Goal: Task Accomplishment & Management: Use online tool/utility

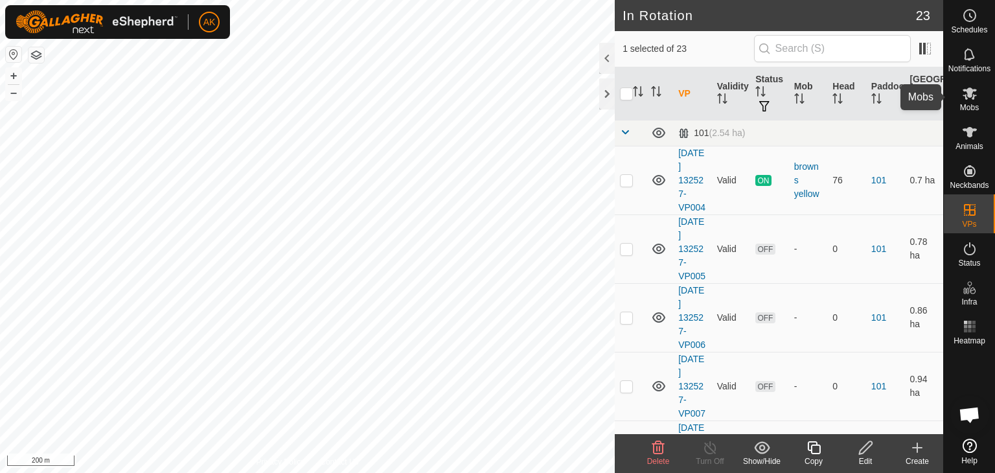
click at [970, 99] on icon at bounding box center [970, 93] width 16 height 16
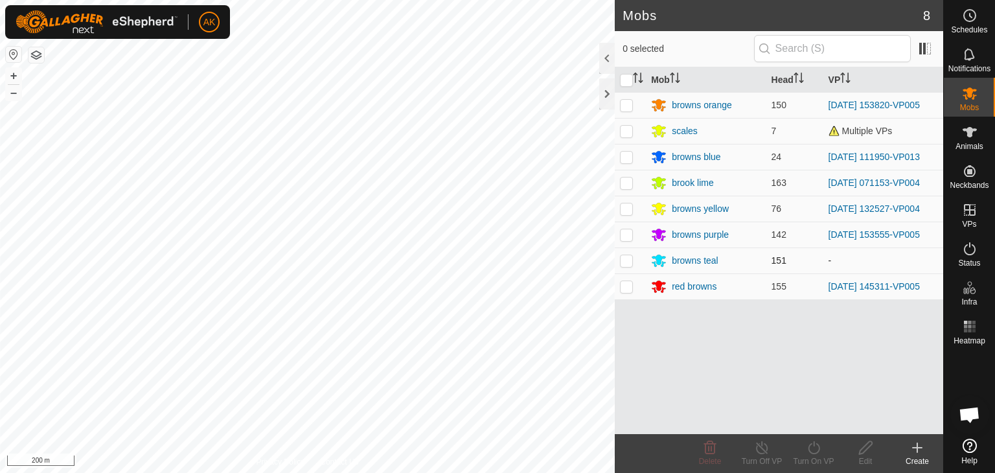
click at [622, 257] on p-checkbox at bounding box center [626, 260] width 13 height 10
checkbox input "true"
click at [867, 445] on icon at bounding box center [866, 448] width 16 height 16
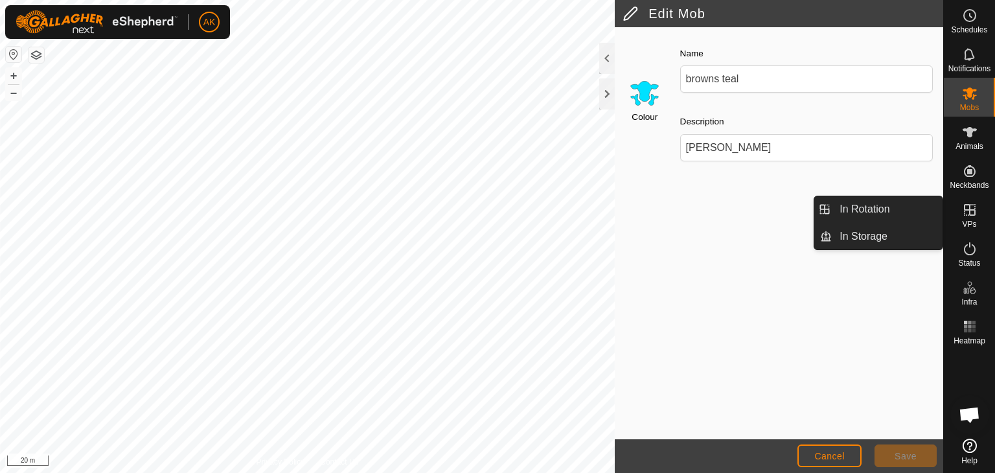
click at [964, 211] on icon at bounding box center [970, 210] width 16 height 16
click at [966, 210] on icon at bounding box center [970, 210] width 16 height 16
click at [870, 207] on link "In Rotation" at bounding box center [887, 209] width 111 height 26
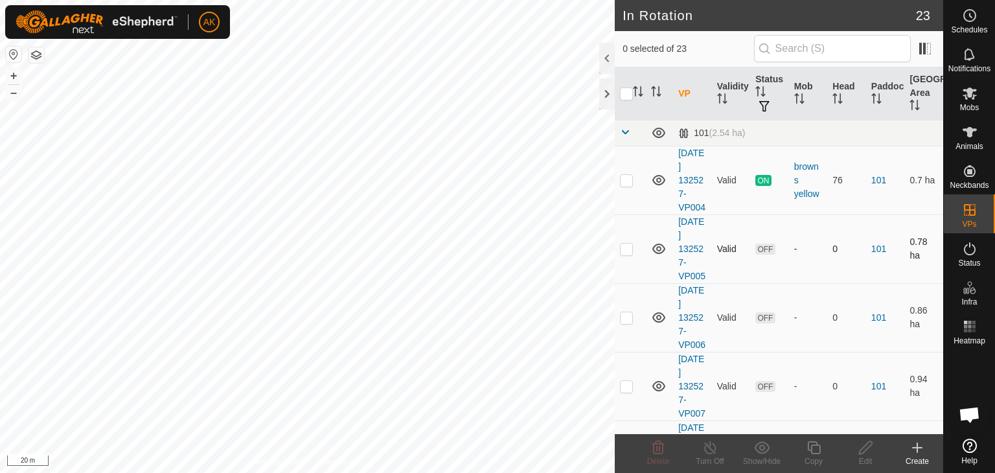
checkbox input "true"
click at [871, 452] on icon at bounding box center [866, 448] width 16 height 16
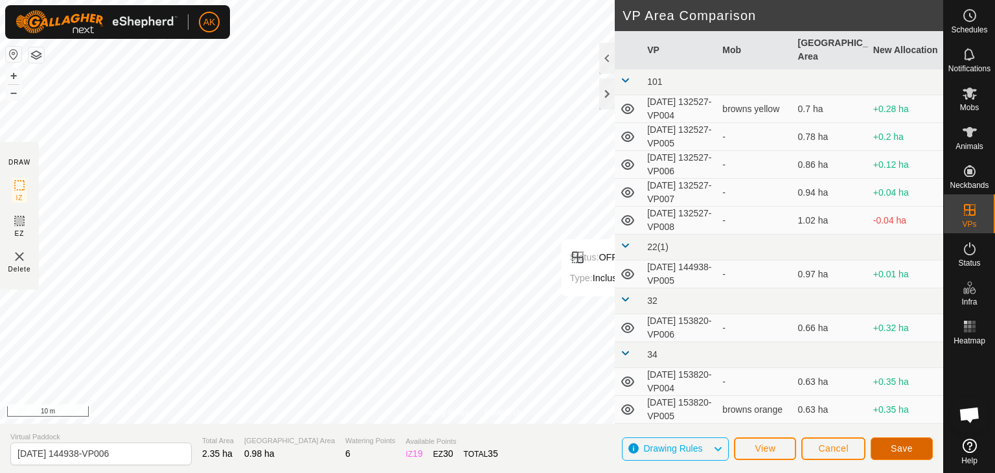
click at [891, 449] on span "Save" at bounding box center [902, 448] width 22 height 10
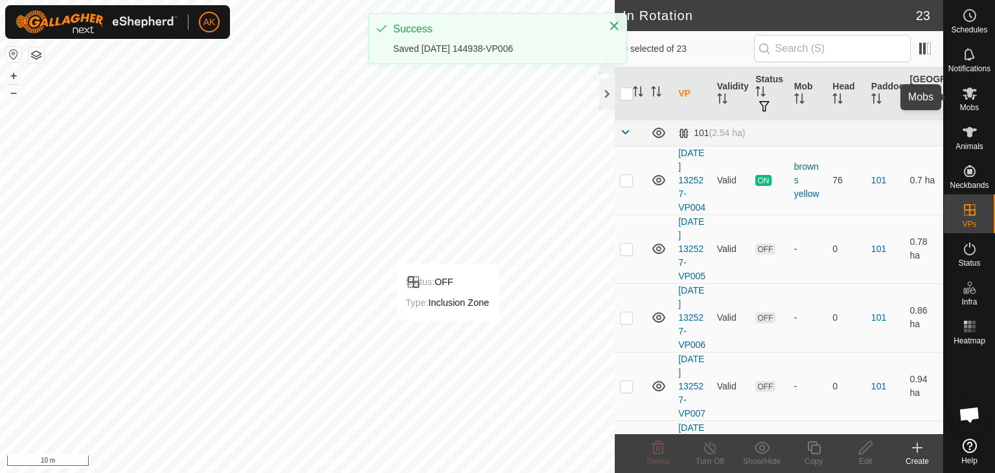
click at [970, 104] on span "Mobs" at bounding box center [969, 108] width 19 height 8
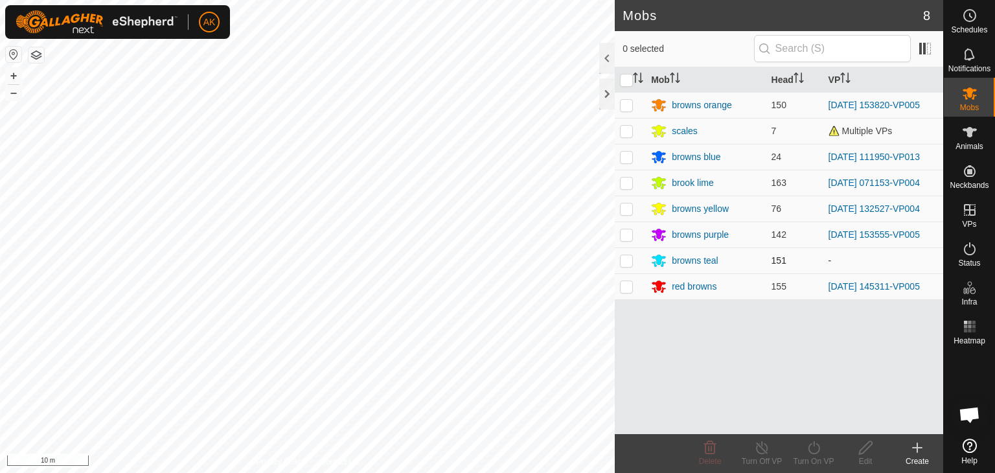
click at [622, 260] on p-checkbox at bounding box center [626, 260] width 13 height 10
checkbox input "true"
click at [819, 449] on icon at bounding box center [814, 447] width 12 height 13
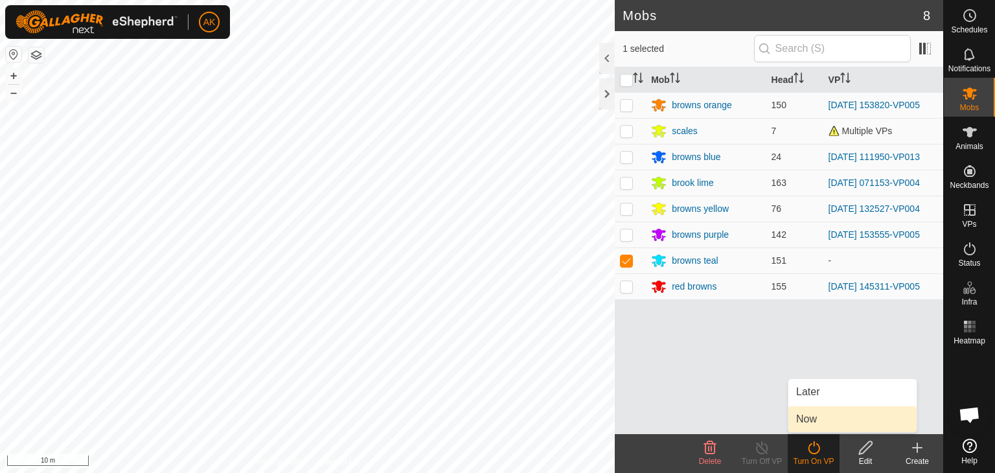
click at [810, 416] on link "Now" at bounding box center [852, 419] width 128 height 26
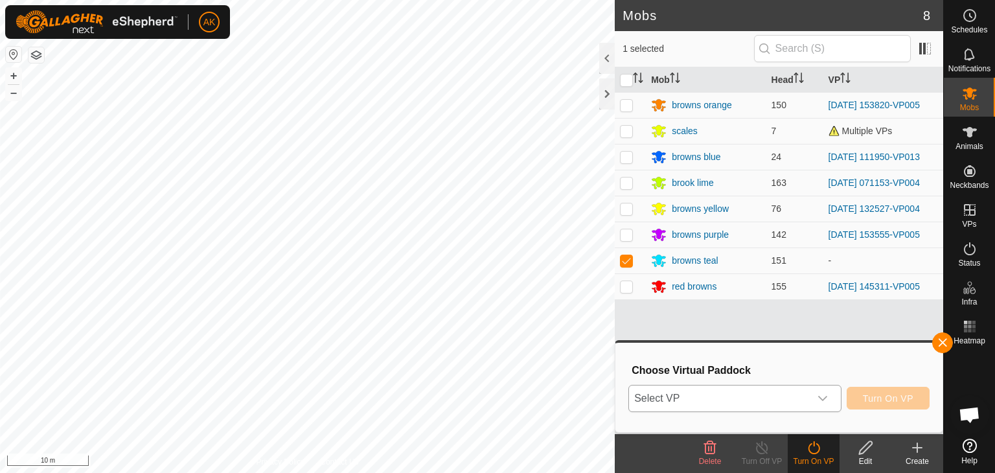
click at [801, 406] on span "Select VP" at bounding box center [719, 398] width 181 height 26
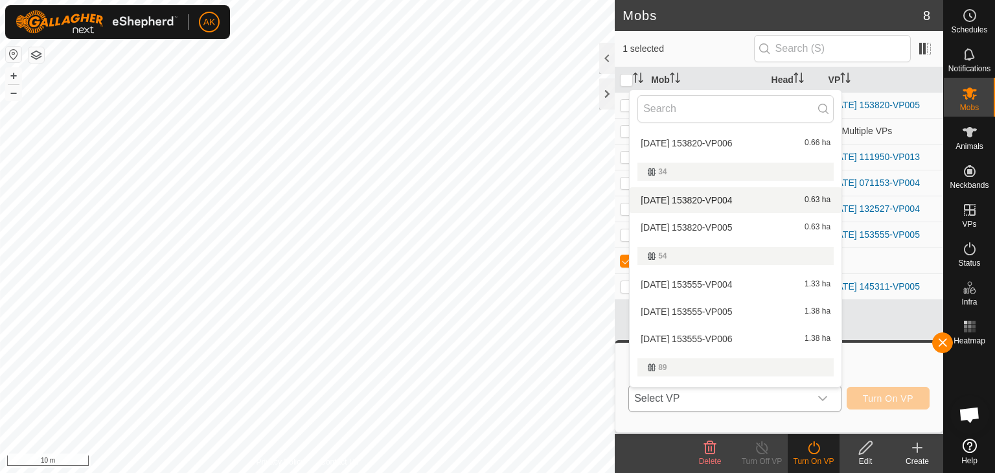
scroll to position [207, 0]
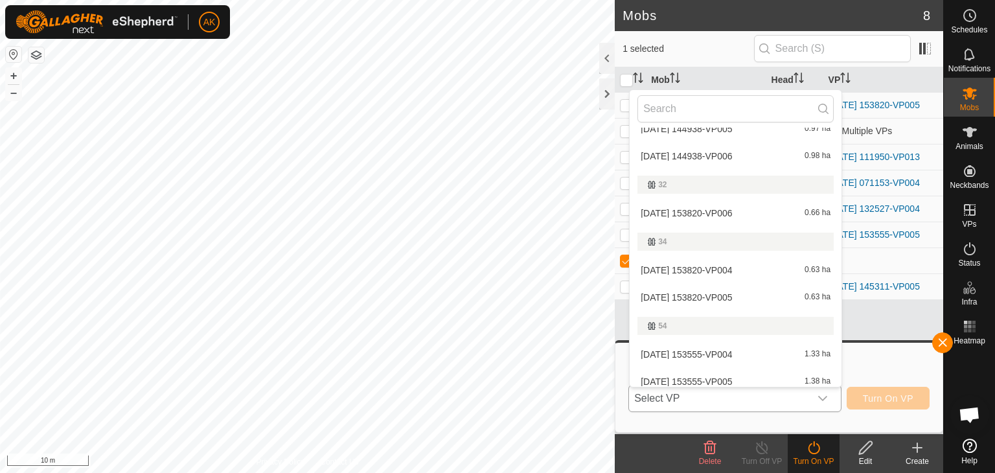
click at [710, 152] on li "[DATE] 144938-VP006 0.98 ha" at bounding box center [736, 156] width 212 height 26
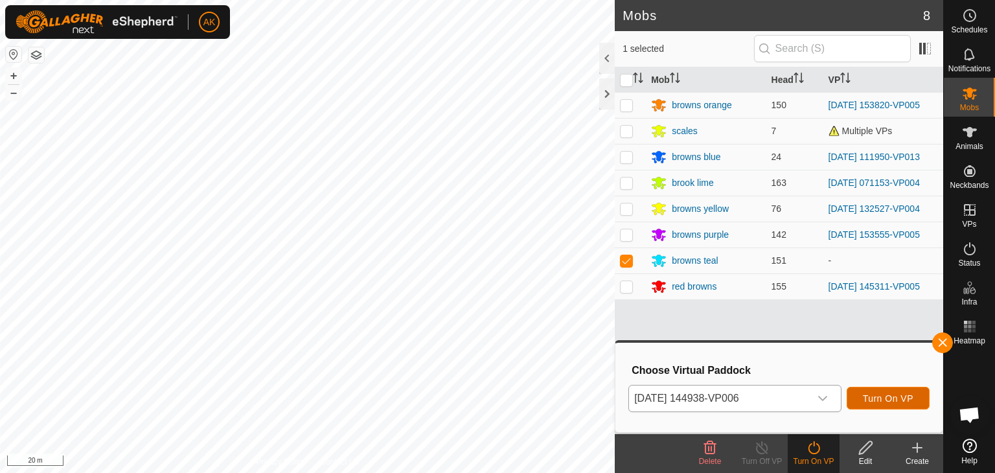
click at [905, 402] on span "Turn On VP" at bounding box center [888, 398] width 51 height 10
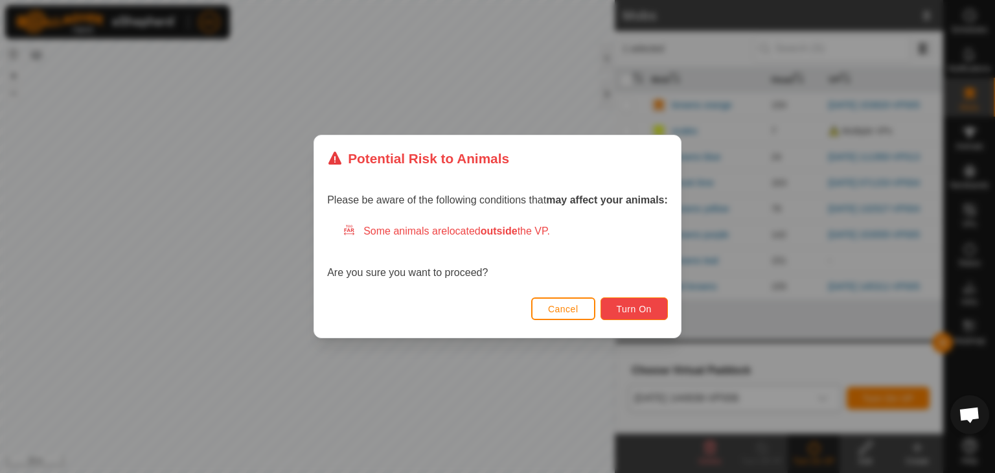
click at [631, 312] on span "Turn On" at bounding box center [634, 309] width 35 height 10
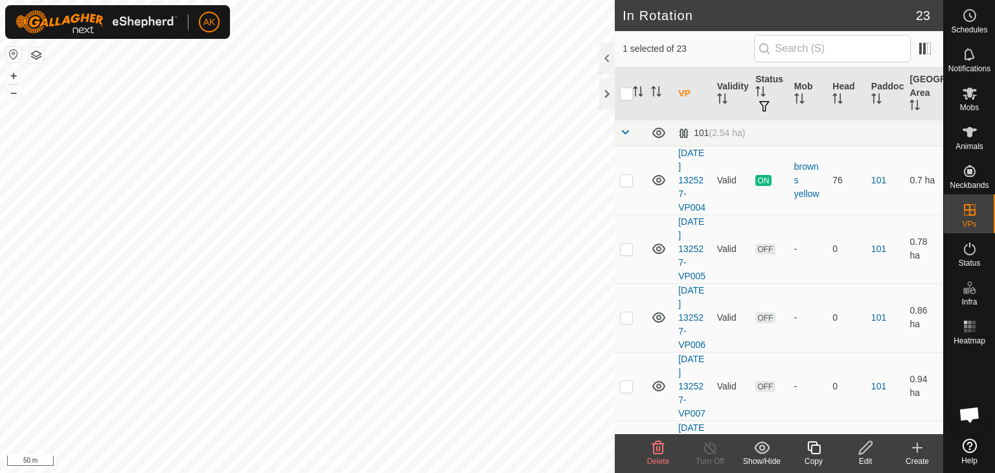
click at [652, 448] on icon at bounding box center [658, 448] width 16 height 16
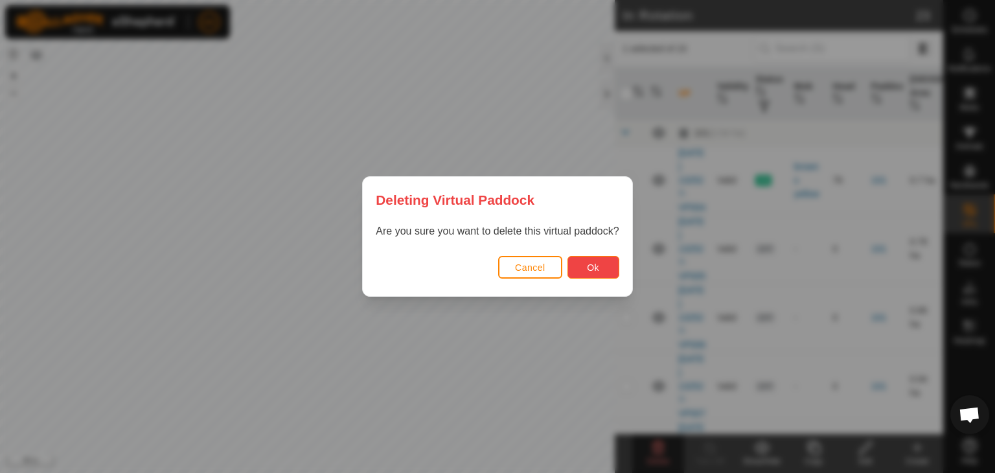
click at [591, 274] on button "Ok" at bounding box center [593, 267] width 52 height 23
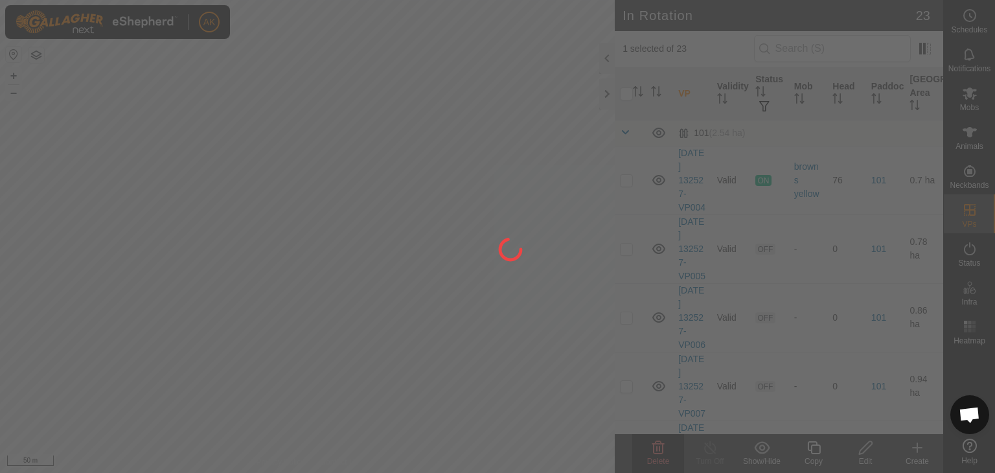
drag, startPoint x: 141, startPoint y: 267, endPoint x: 500, endPoint y: 358, distance: 370.7
click at [507, 366] on div at bounding box center [497, 236] width 995 height 473
checkbox input "false"
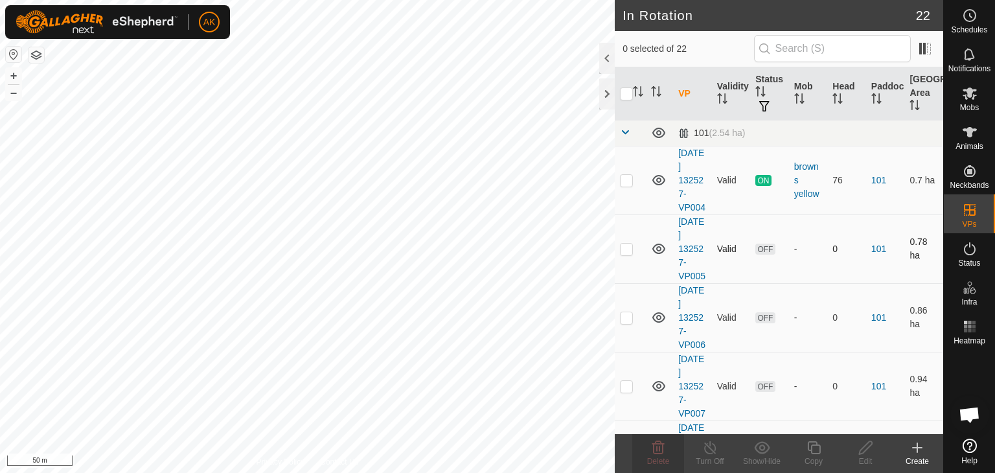
checkbox input "true"
checkbox input "false"
checkbox input "true"
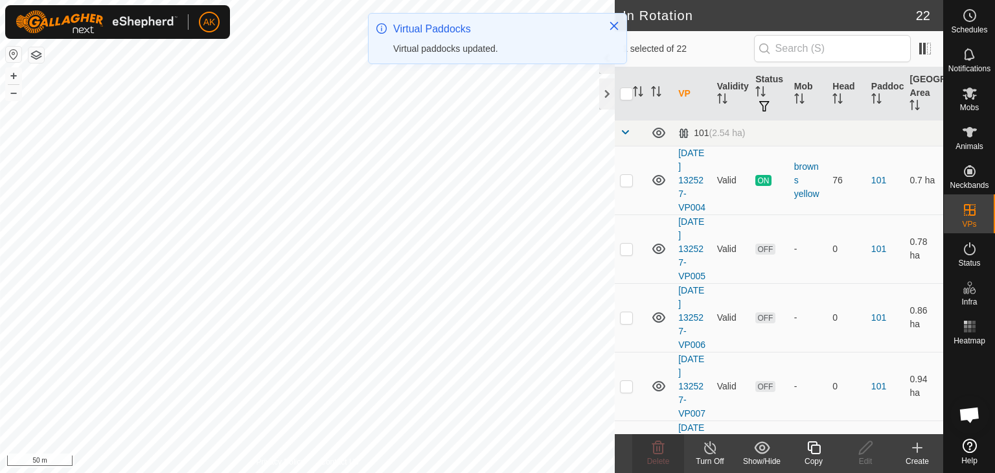
checkbox input "true"
checkbox input "false"
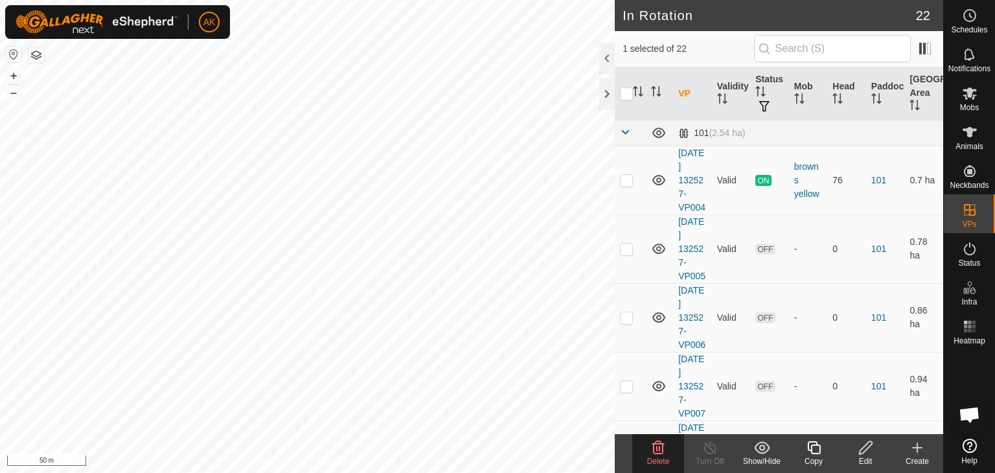
checkbox input "false"
click at [655, 449] on icon at bounding box center [658, 448] width 16 height 16
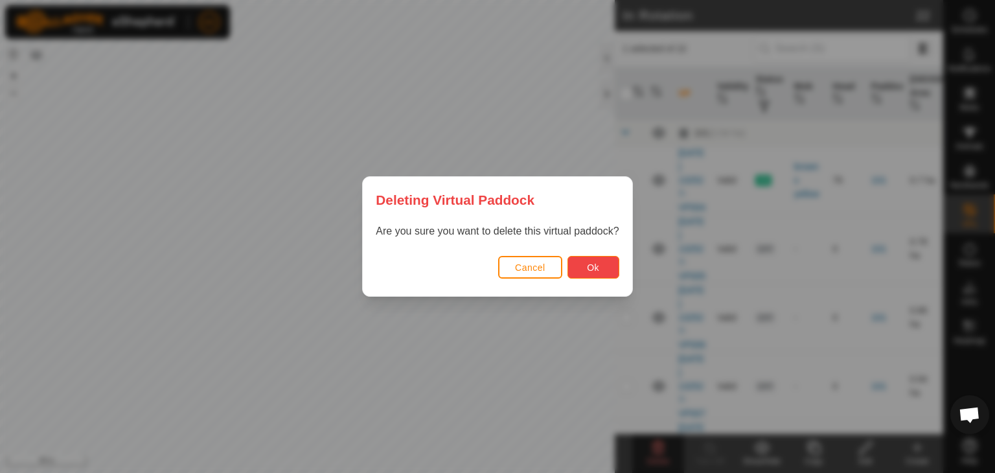
click at [591, 270] on span "Ok" at bounding box center [593, 267] width 12 height 10
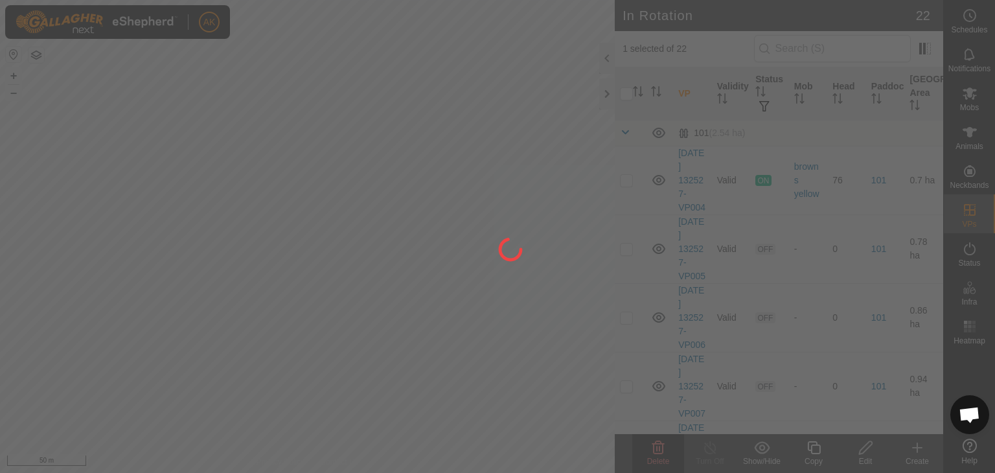
checkbox input "false"
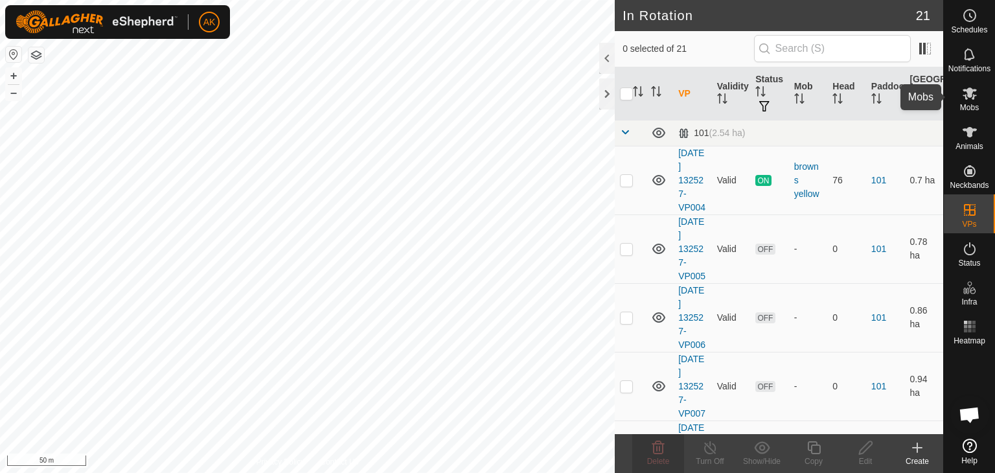
click at [969, 93] on icon at bounding box center [969, 93] width 14 height 12
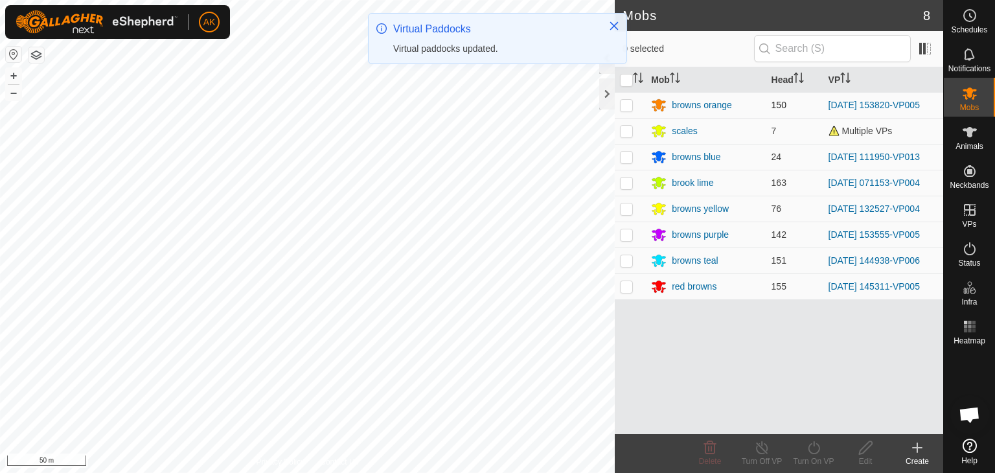
click at [629, 105] on p-checkbox at bounding box center [626, 105] width 13 height 10
checkbox input "true"
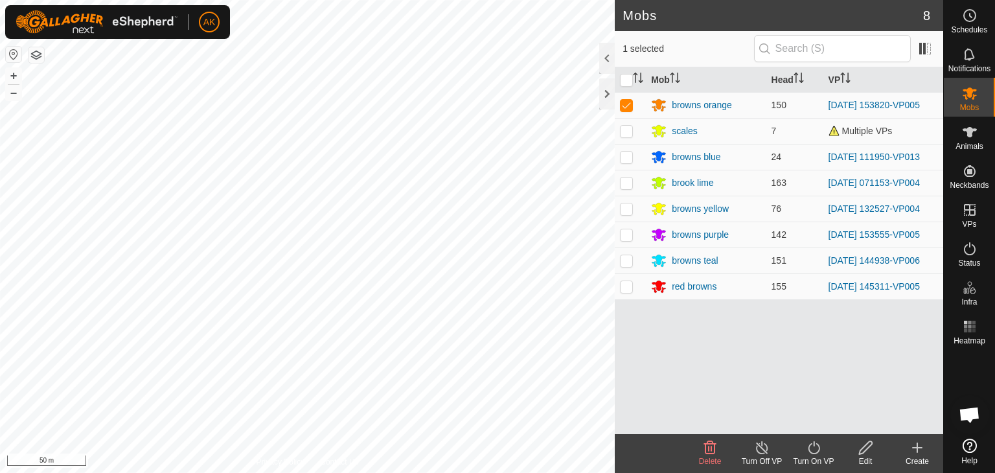
click at [815, 451] on icon at bounding box center [814, 448] width 16 height 16
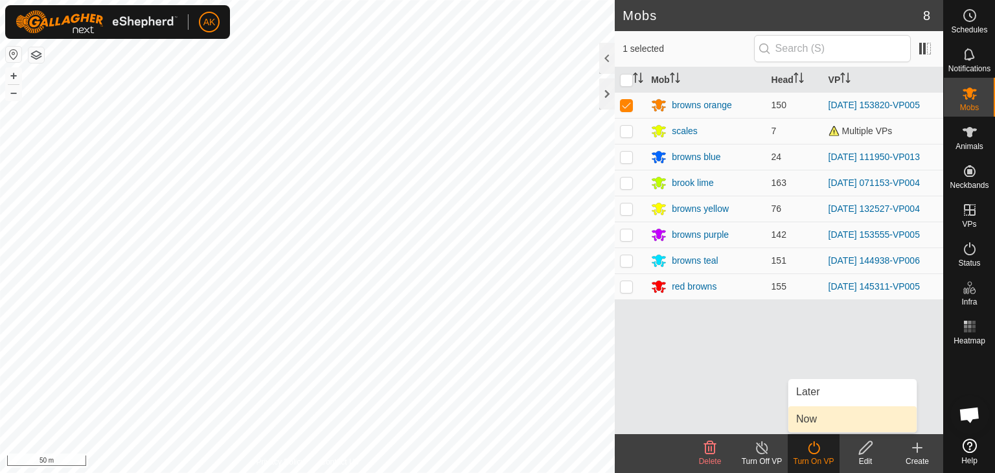
click at [812, 427] on link "Now" at bounding box center [852, 419] width 128 height 26
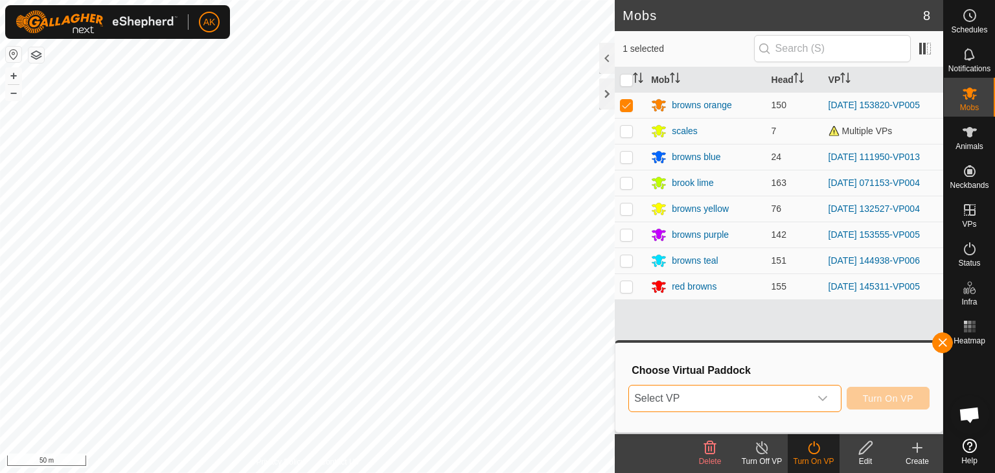
click at [766, 397] on span "Select VP" at bounding box center [719, 398] width 181 height 26
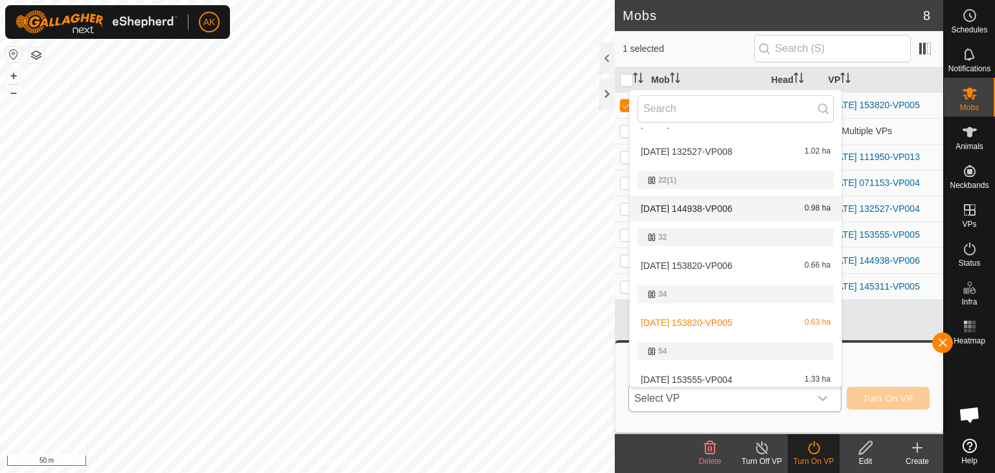
scroll to position [130, 0]
click at [680, 263] on li "[DATE] 153820-VP006 0.66 ha" at bounding box center [736, 264] width 212 height 26
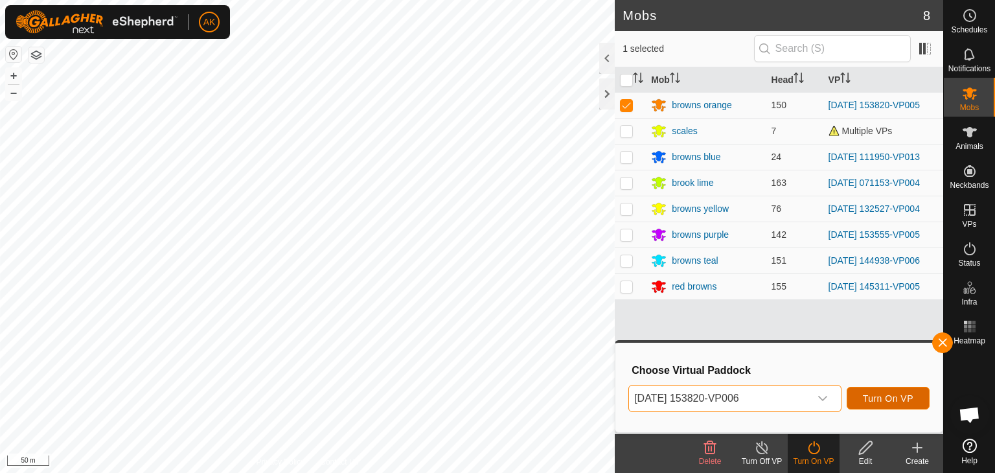
click at [886, 396] on span "Turn On VP" at bounding box center [888, 398] width 51 height 10
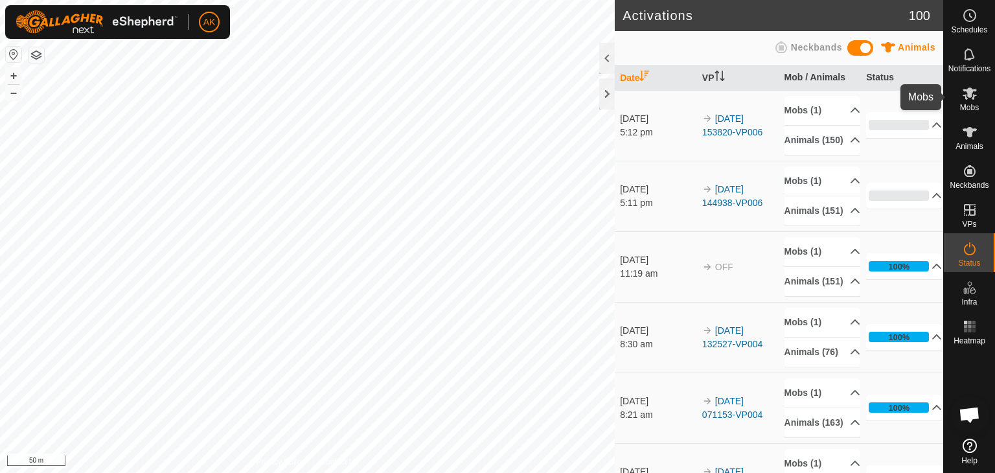
click at [965, 100] on icon at bounding box center [970, 93] width 16 height 16
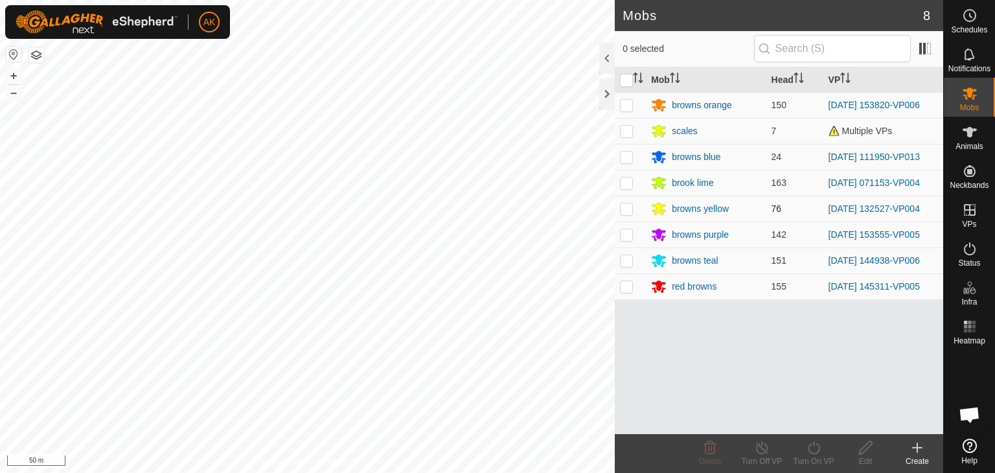
click at [632, 208] on p-checkbox at bounding box center [626, 208] width 13 height 10
click at [815, 446] on icon at bounding box center [814, 448] width 16 height 16
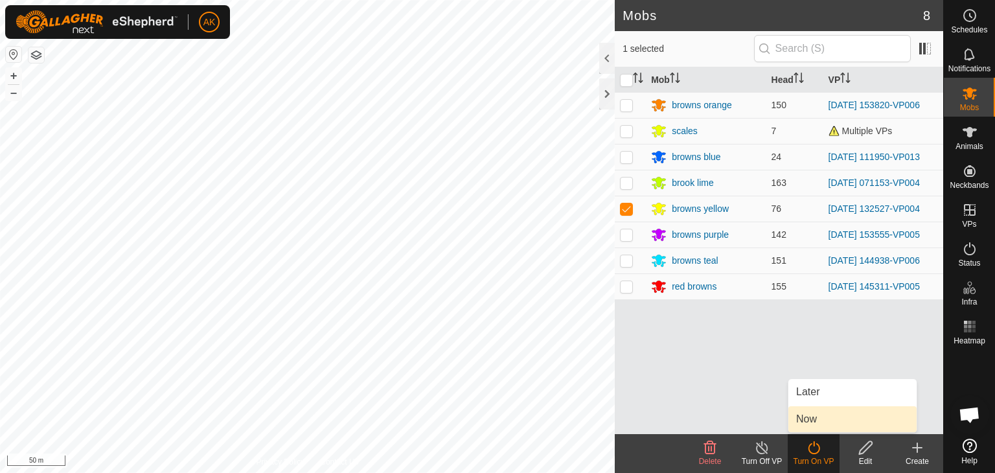
click at [806, 426] on link "Now" at bounding box center [852, 419] width 128 height 26
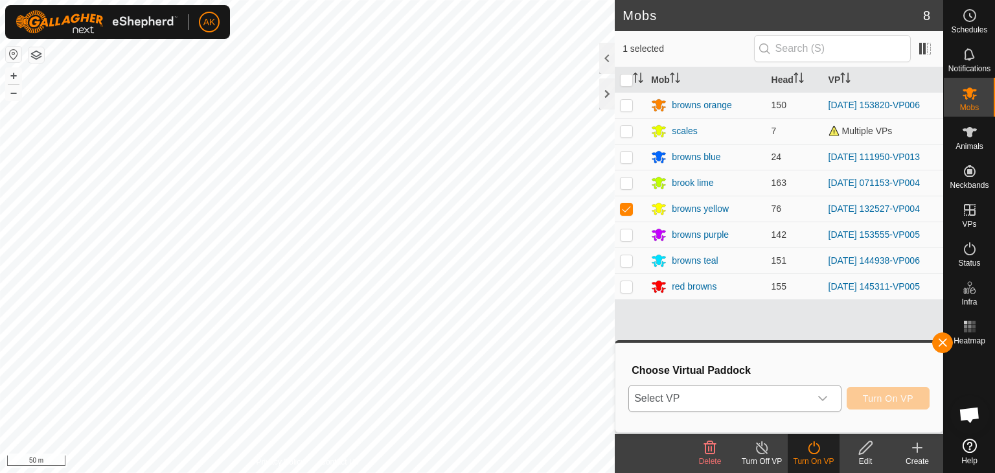
click at [738, 398] on span "Select VP" at bounding box center [719, 398] width 181 height 26
click at [628, 205] on p-checkbox at bounding box center [626, 208] width 13 height 10
checkbox input "false"
click at [630, 232] on p-checkbox at bounding box center [626, 234] width 13 height 10
checkbox input "true"
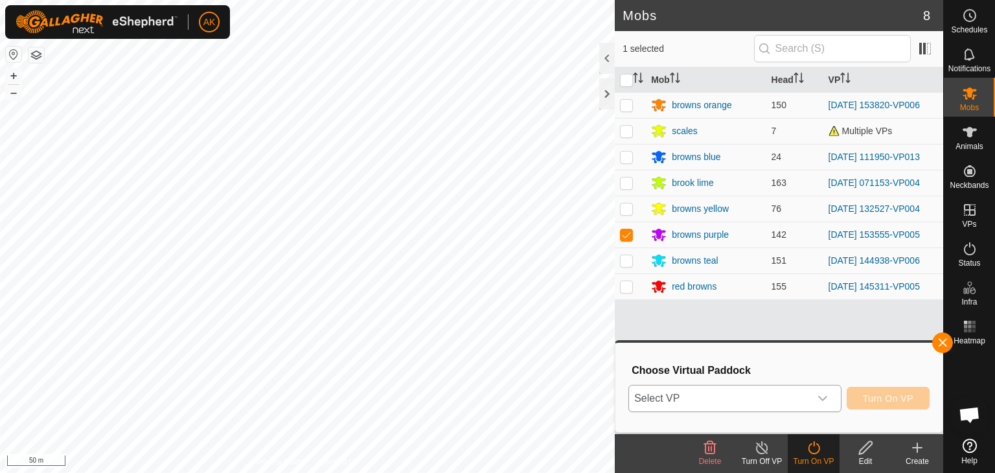
click at [828, 402] on icon "dropdown trigger" at bounding box center [822, 398] width 10 height 10
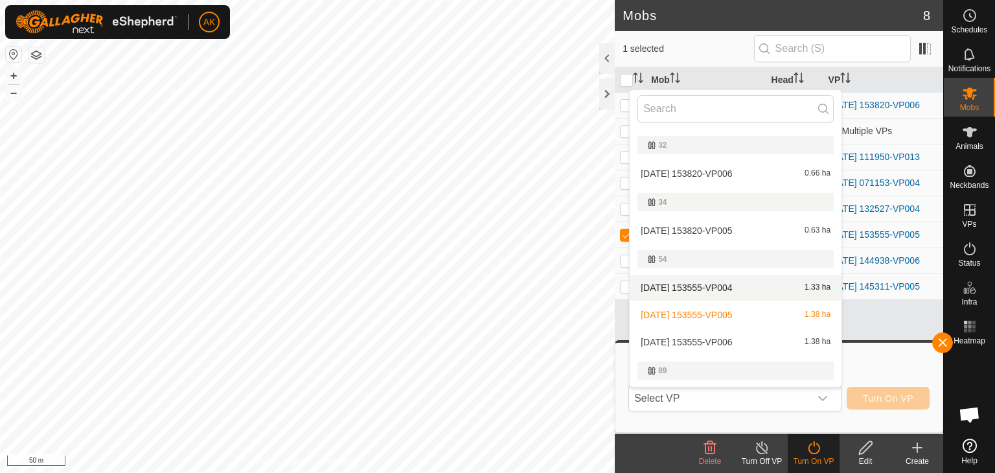
scroll to position [279, 0]
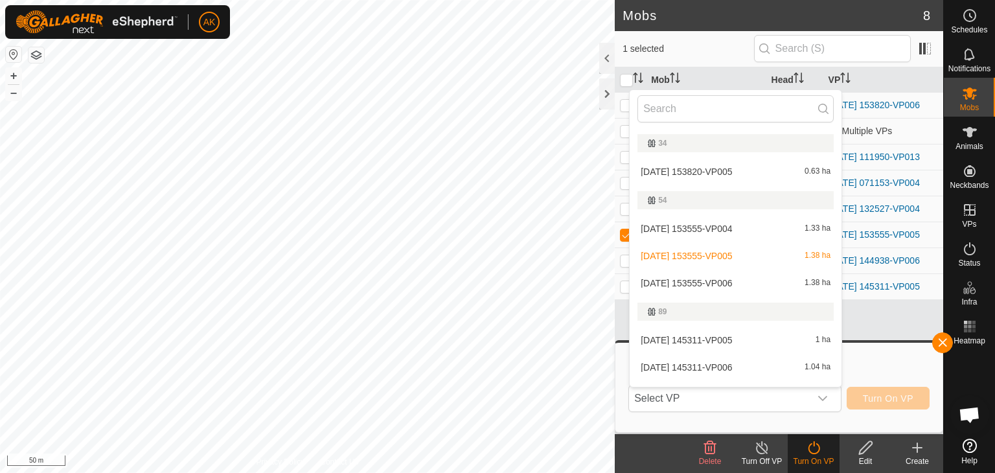
click at [718, 282] on li "[DATE] 153555-VP006 1.38 ha" at bounding box center [736, 283] width 212 height 26
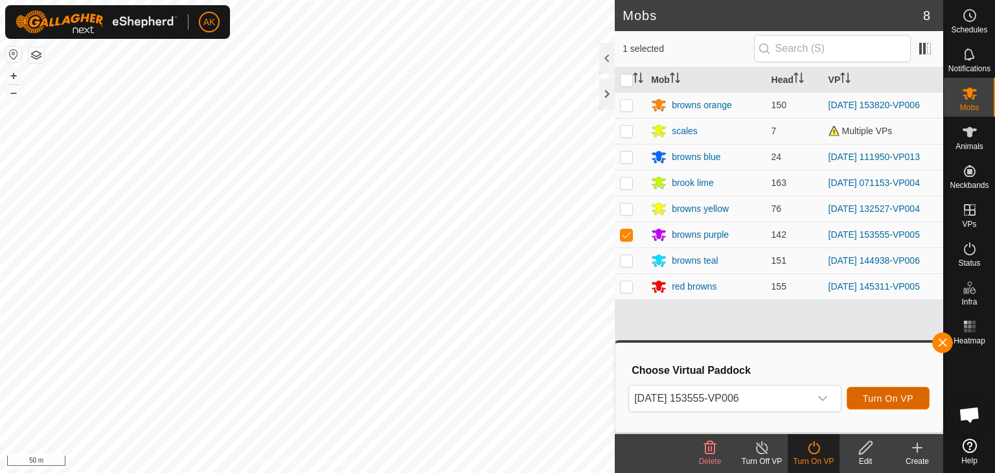
click at [894, 397] on span "Turn On VP" at bounding box center [888, 398] width 51 height 10
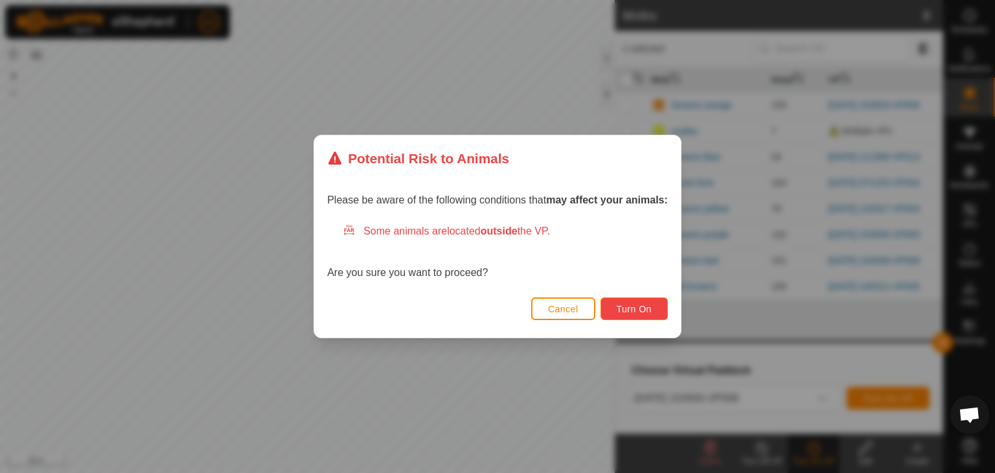
click at [645, 313] on span "Turn On" at bounding box center [634, 309] width 35 height 10
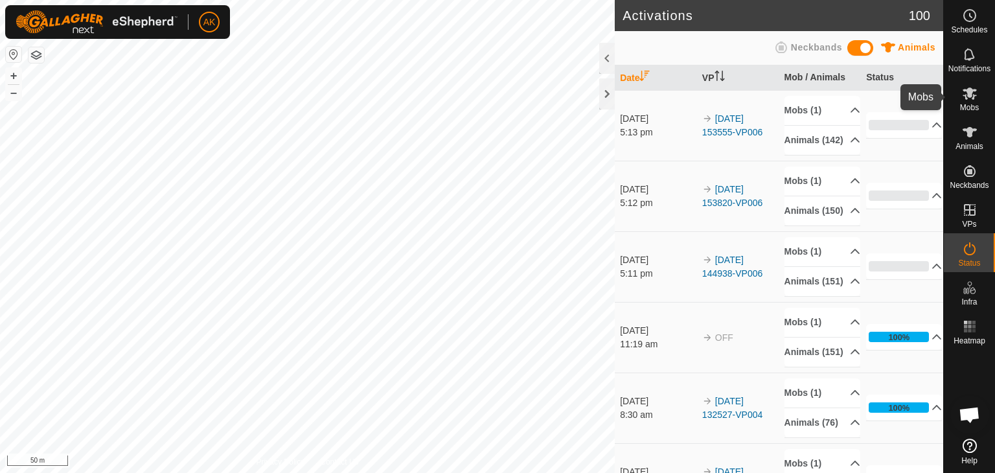
click at [972, 97] on icon at bounding box center [970, 93] width 16 height 16
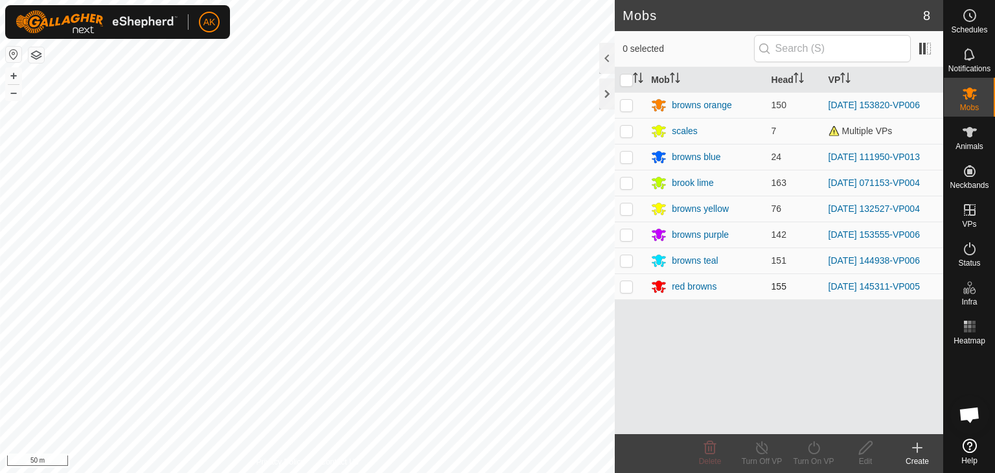
click at [628, 286] on p-checkbox at bounding box center [626, 286] width 13 height 10
checkbox input "true"
click at [810, 450] on icon at bounding box center [814, 448] width 16 height 16
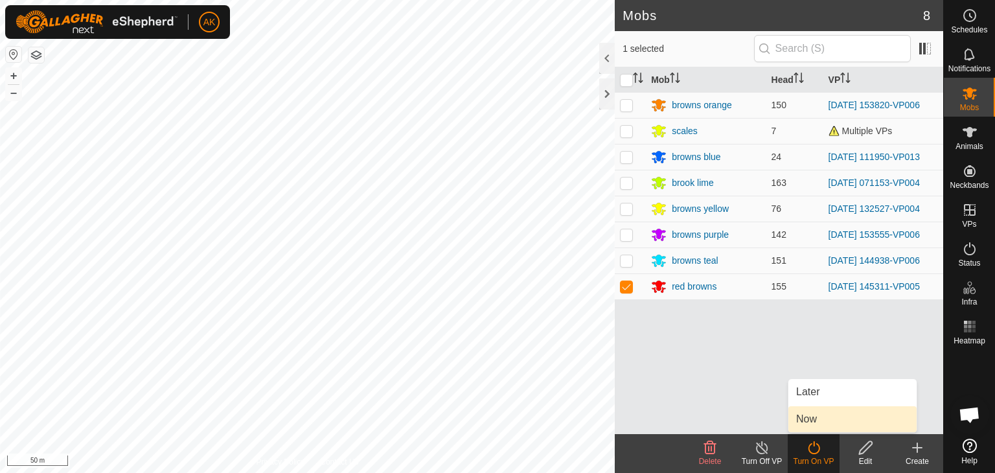
click at [806, 424] on link "Now" at bounding box center [852, 419] width 128 height 26
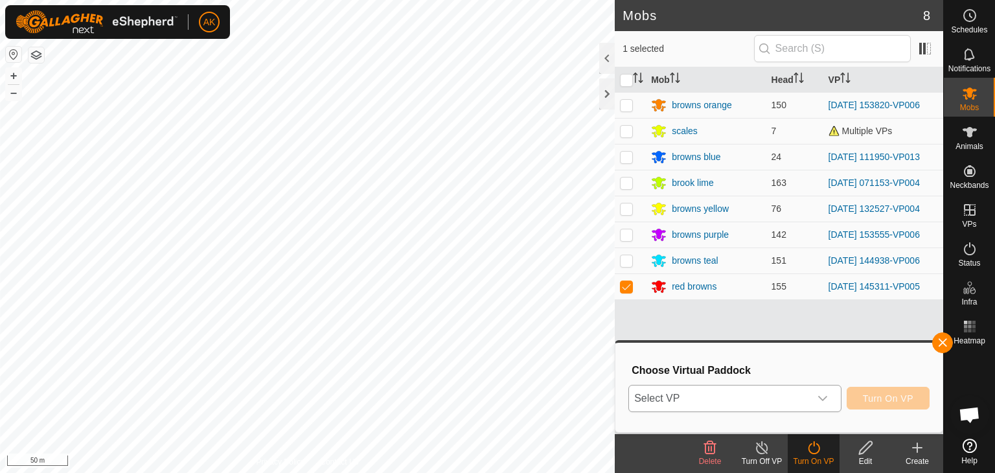
click at [742, 397] on span "Select VP" at bounding box center [719, 398] width 181 height 26
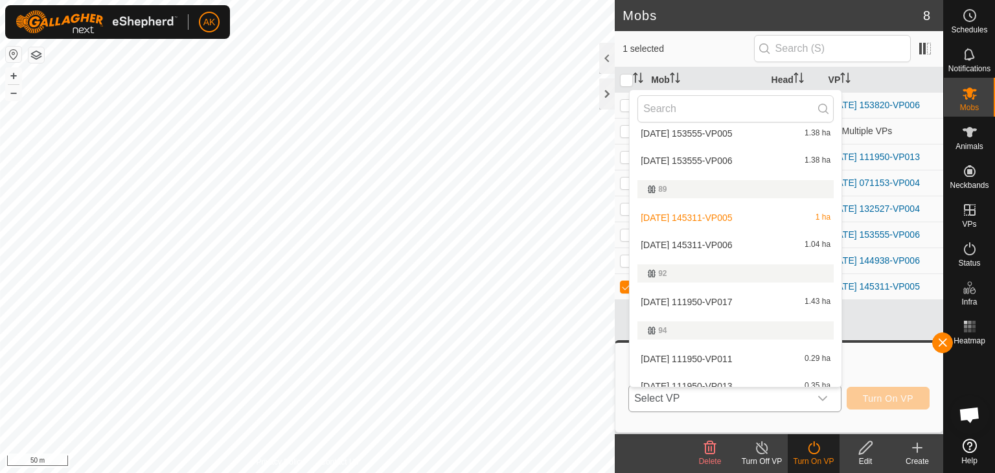
scroll to position [408, 0]
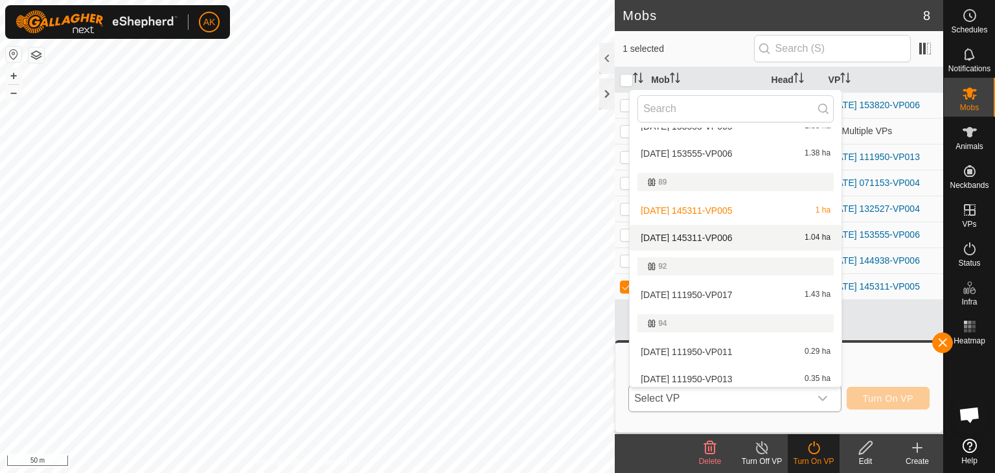
click at [702, 236] on li "[DATE] 145311-VP006 1.04 ha" at bounding box center [736, 238] width 212 height 26
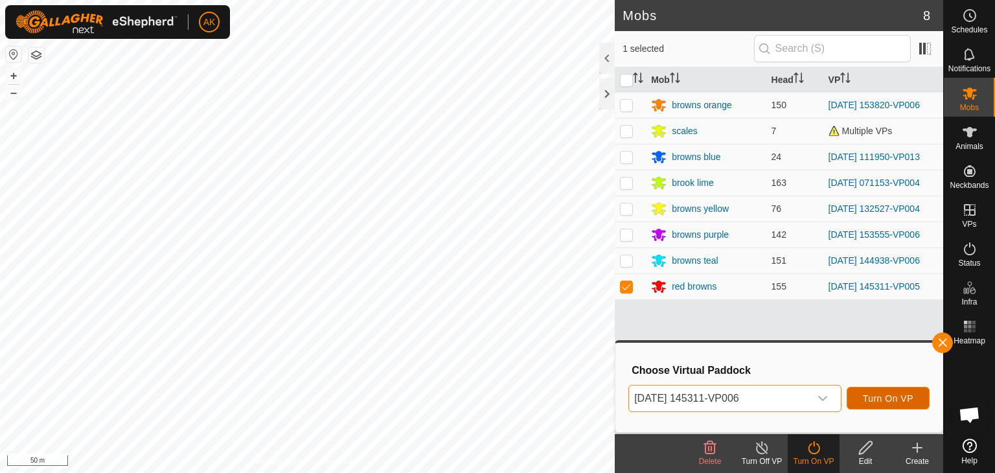
click at [889, 404] on button "Turn On VP" at bounding box center [888, 398] width 83 height 23
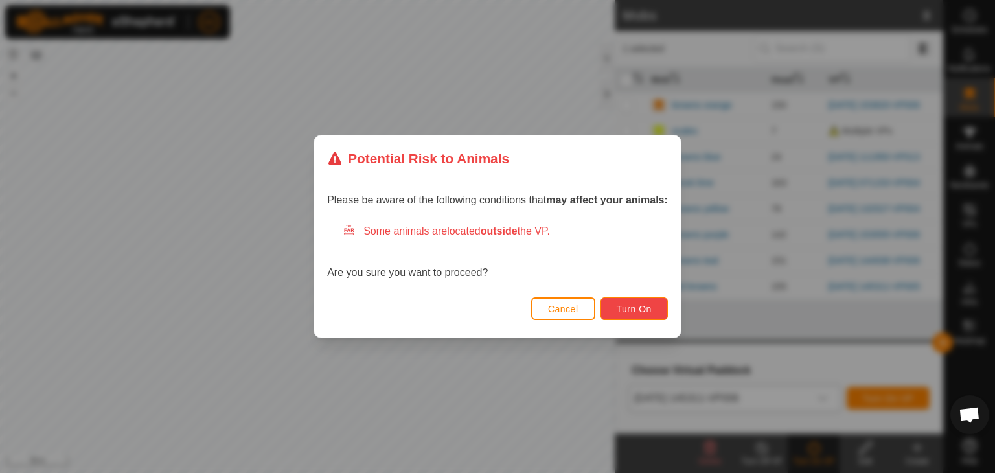
click at [618, 306] on span "Turn On" at bounding box center [634, 309] width 35 height 10
